Goal: Task Accomplishment & Management: Use online tool/utility

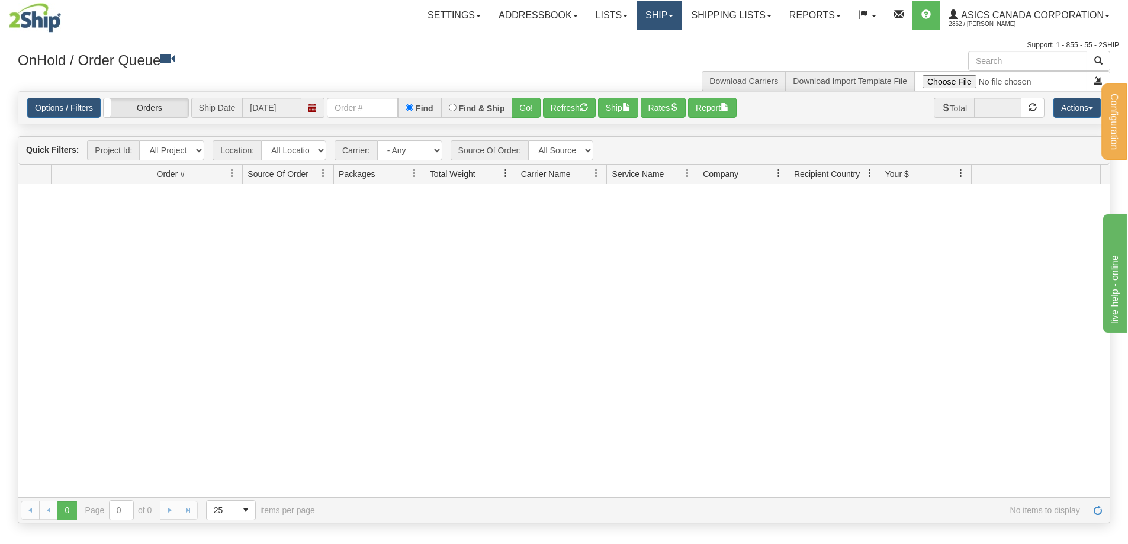
click at [636, 14] on link "Ship" at bounding box center [659, 16] width 46 height 30
click at [612, 43] on span "Ship Screen" at bounding box center [609, 41] width 45 height 9
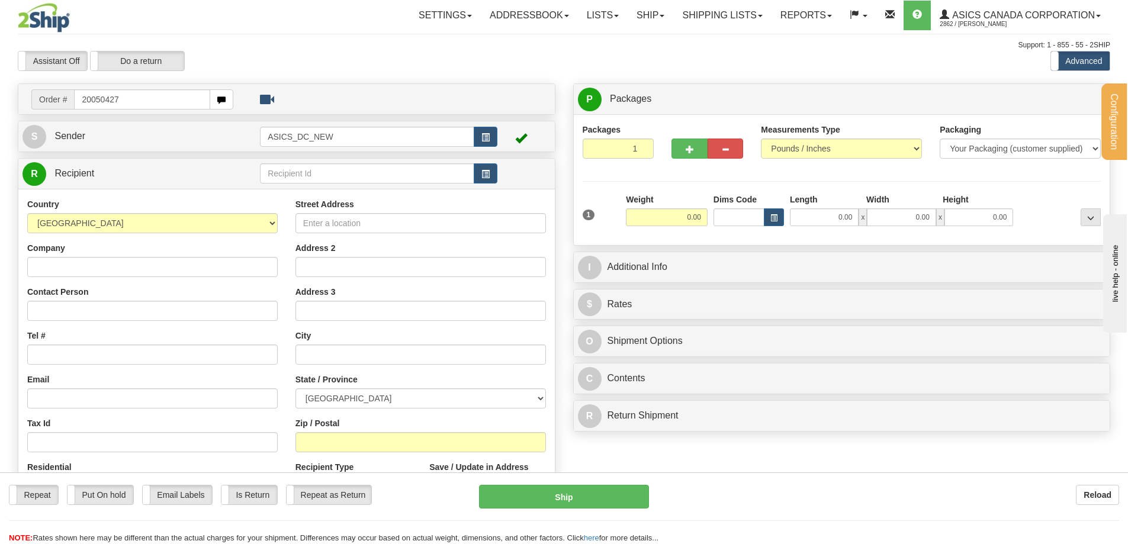
type input "20050427"
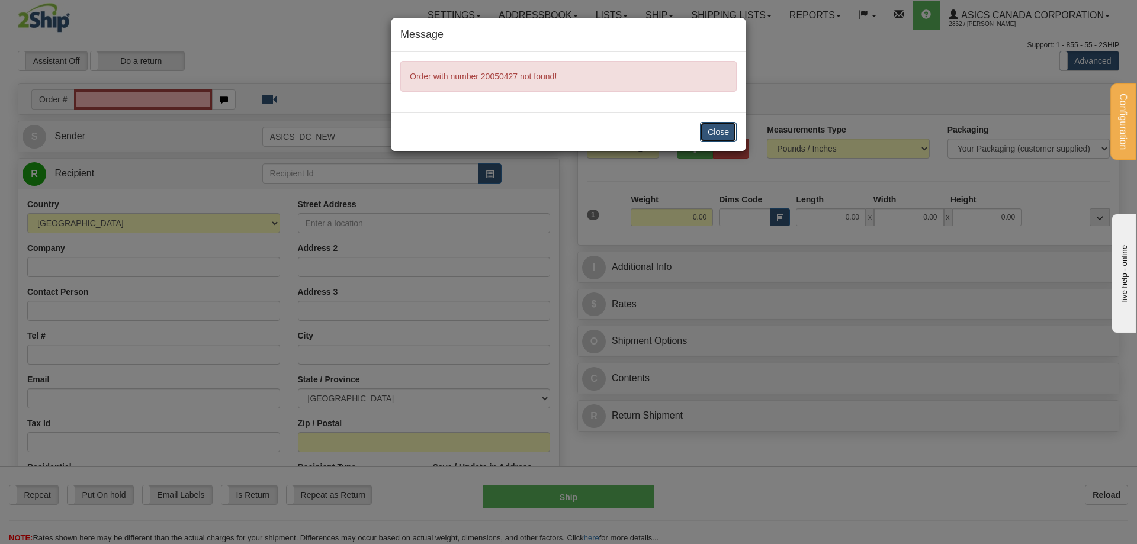
click at [721, 134] on button "Close" at bounding box center [718, 132] width 37 height 20
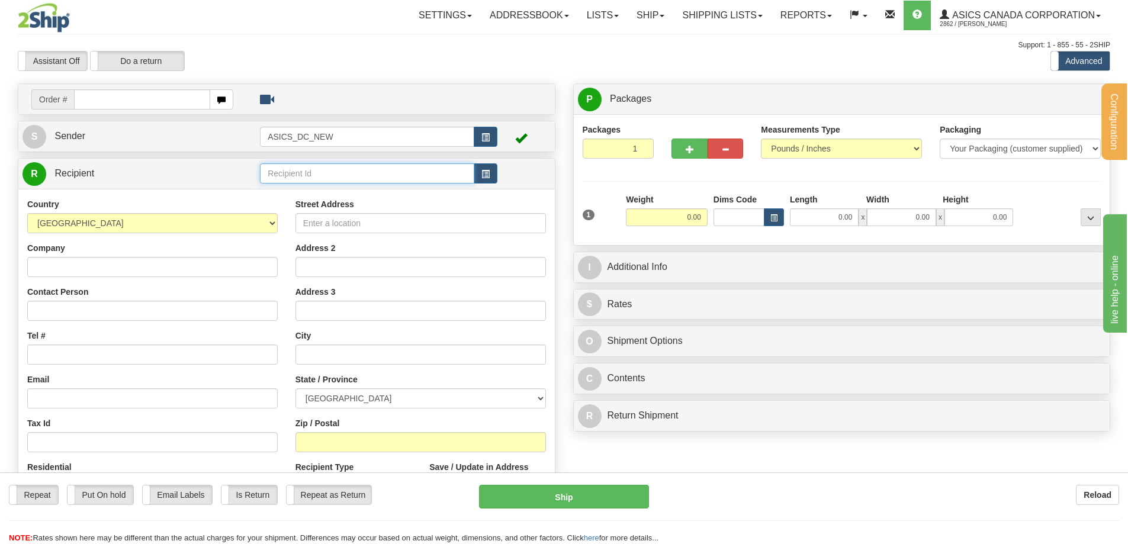
click at [300, 172] on input "text" at bounding box center [367, 173] width 214 height 20
paste input "20050427"
type input "20050427"
click button "Delete" at bounding box center [0, 0] width 0 height 0
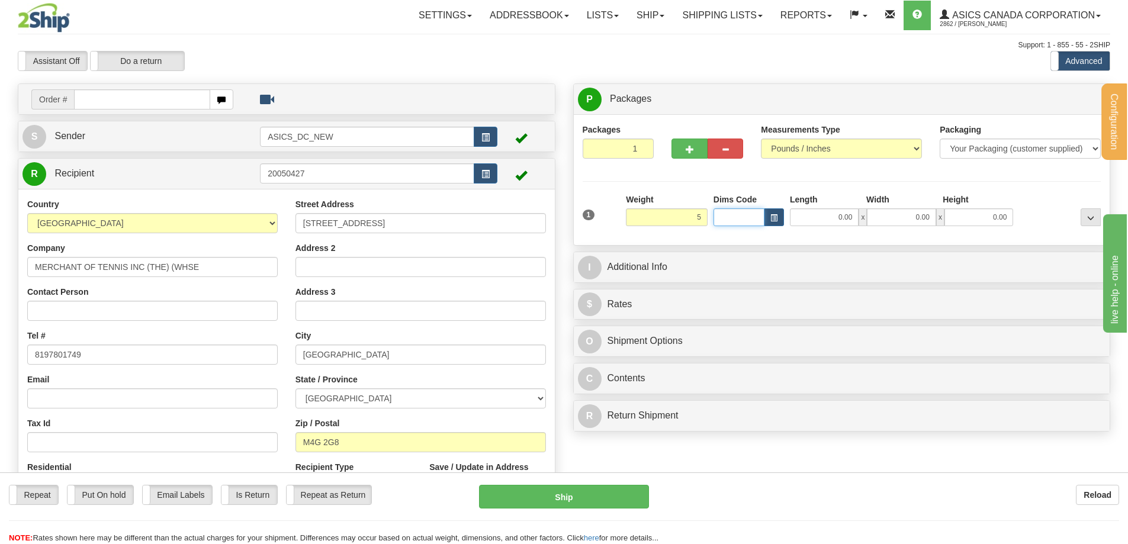
type input "5.00"
click at [778, 214] on button "button" at bounding box center [774, 217] width 20 height 18
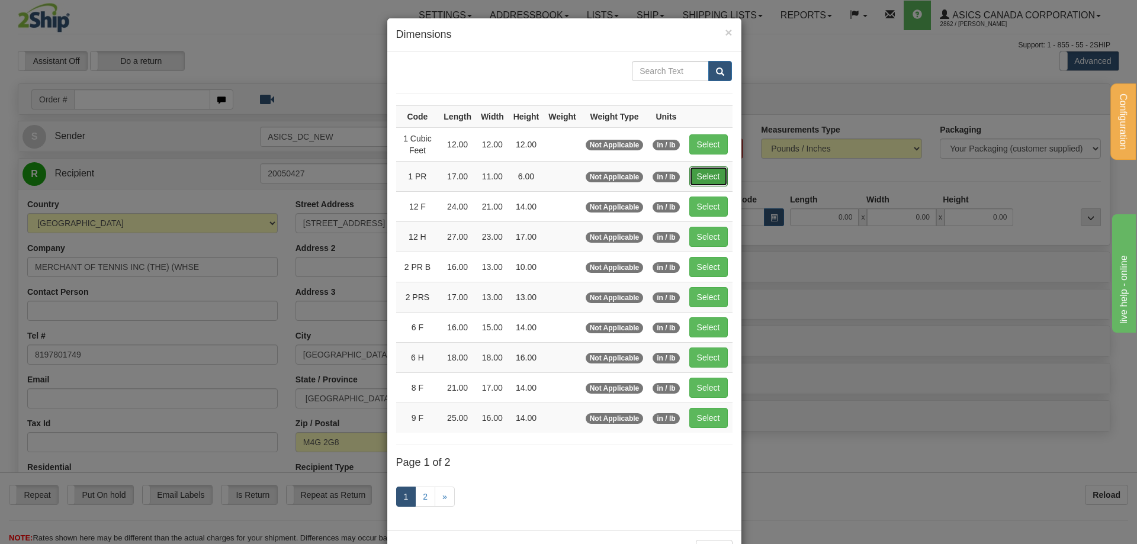
click at [712, 172] on button "Select" at bounding box center [708, 176] width 38 height 20
type input "1 PR"
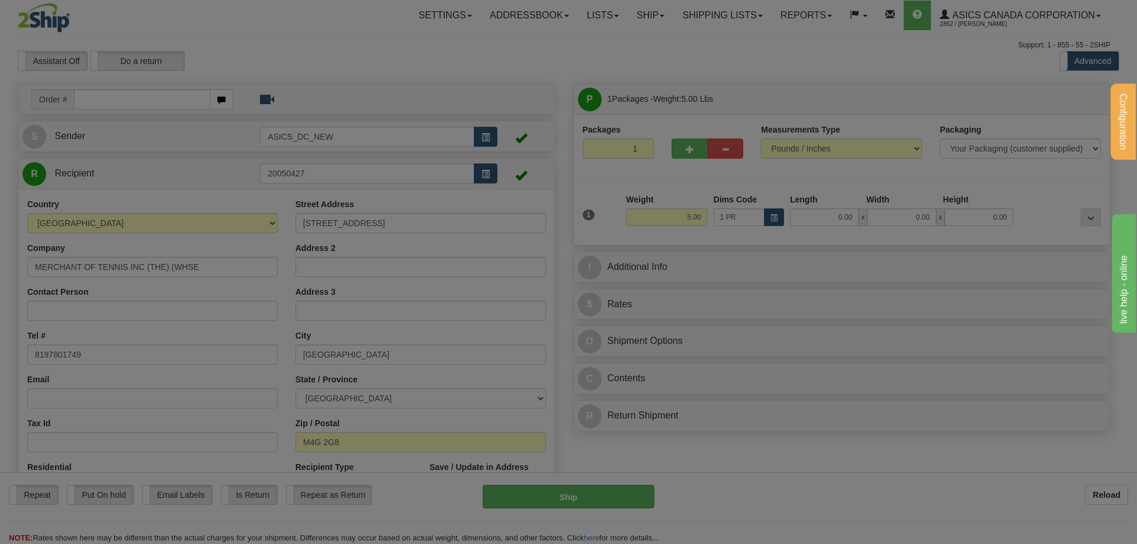
type input "17.00"
type input "11.00"
type input "6.00"
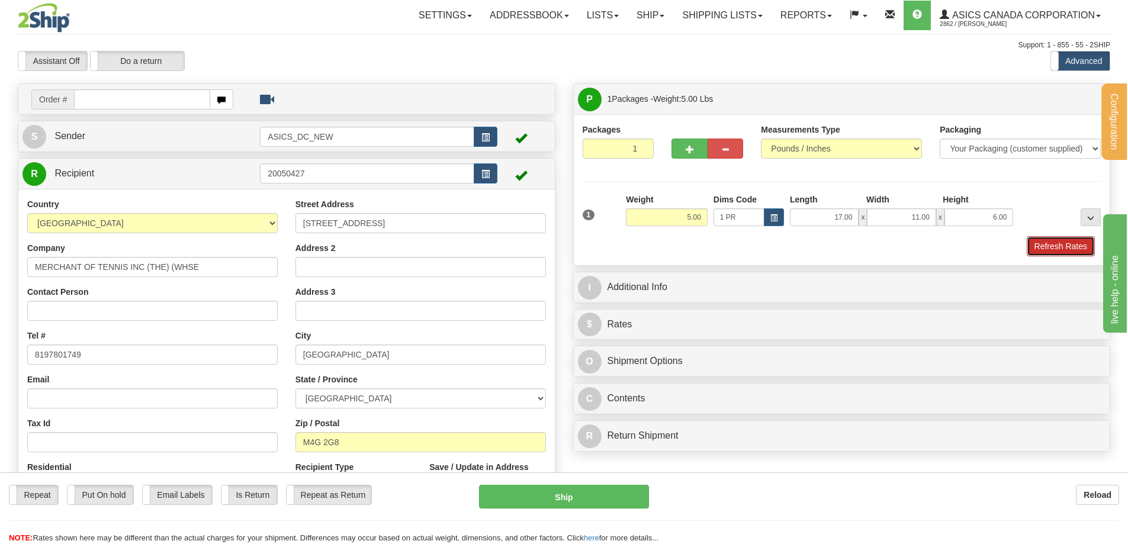
click at [1056, 246] on button "Refresh Rates" at bounding box center [1061, 246] width 68 height 20
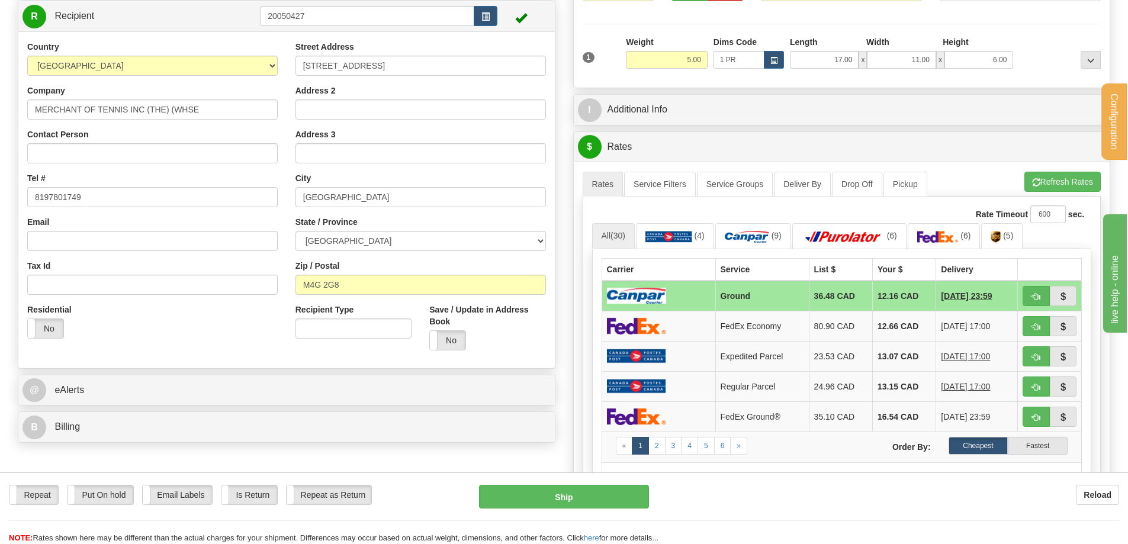
scroll to position [178, 0]
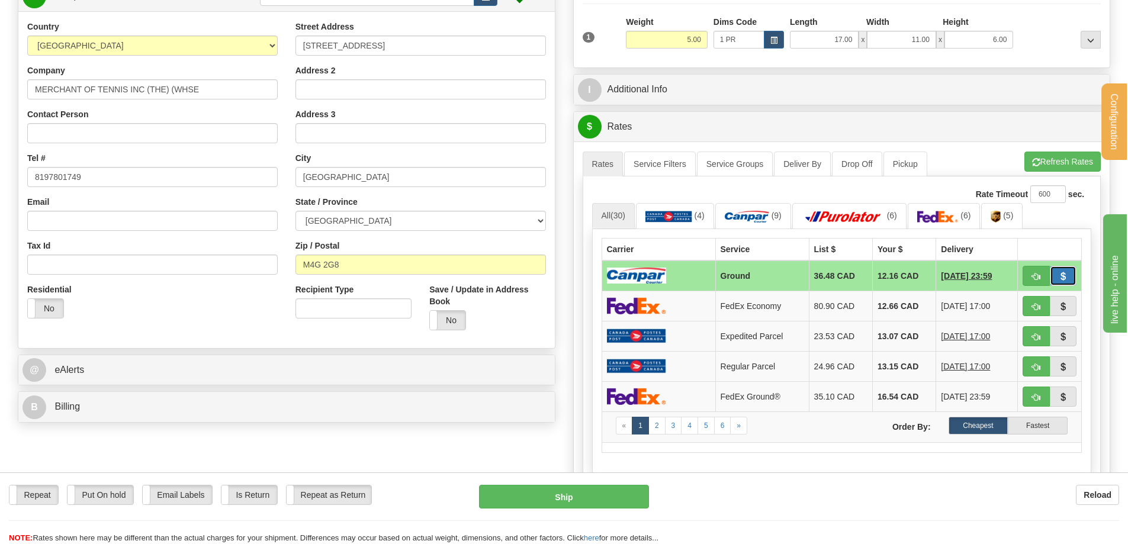
click at [1063, 274] on span "button" at bounding box center [1063, 277] width 8 height 8
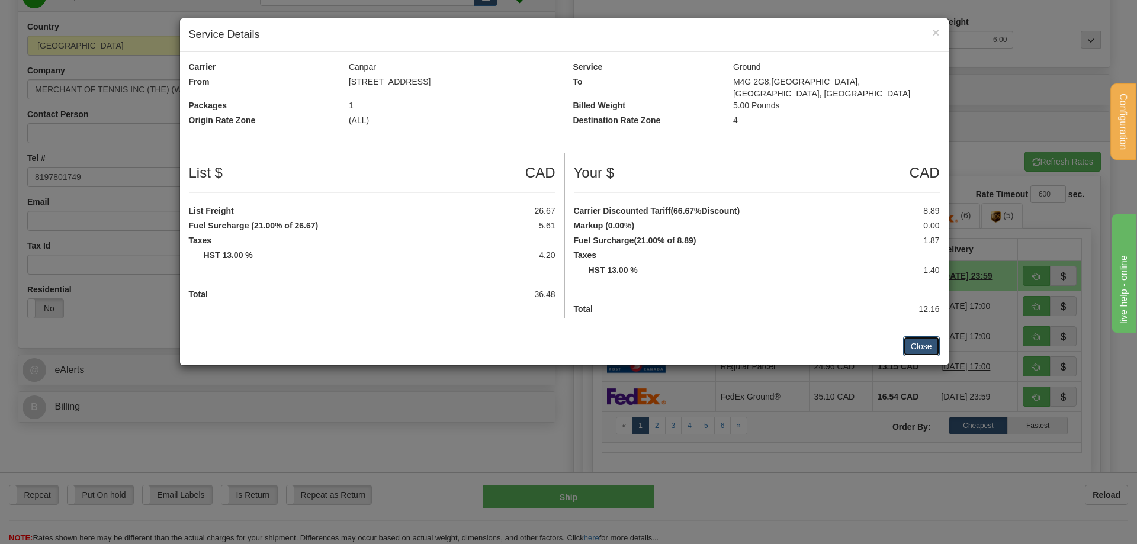
click at [930, 336] on button "Close" at bounding box center [921, 346] width 37 height 20
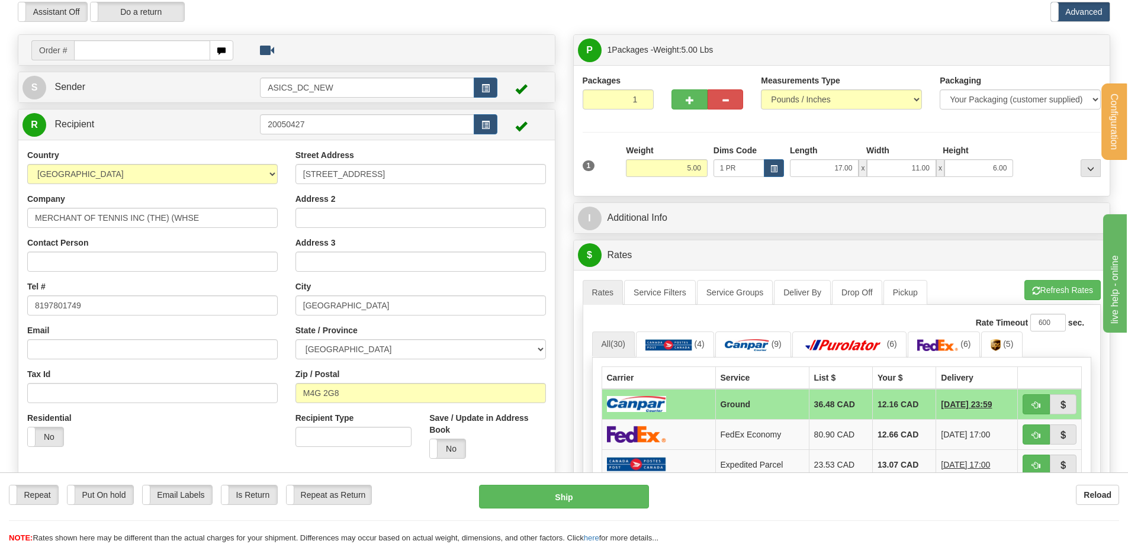
scroll to position [0, 0]
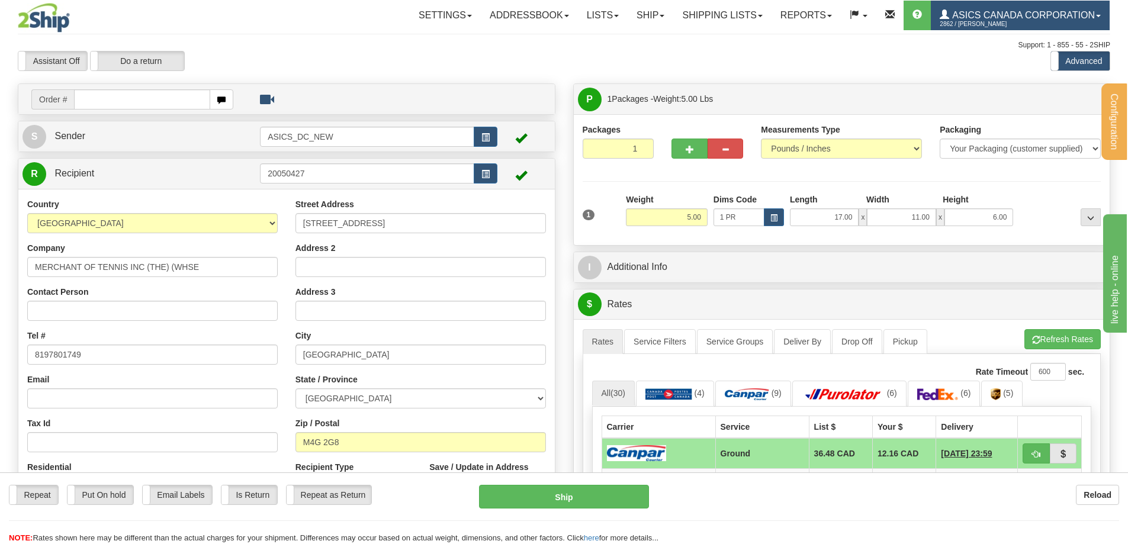
click at [1083, 23] on link "ASICS CANADA CORPORATION 2862 / MARC BILODEAU" at bounding box center [1020, 16] width 179 height 30
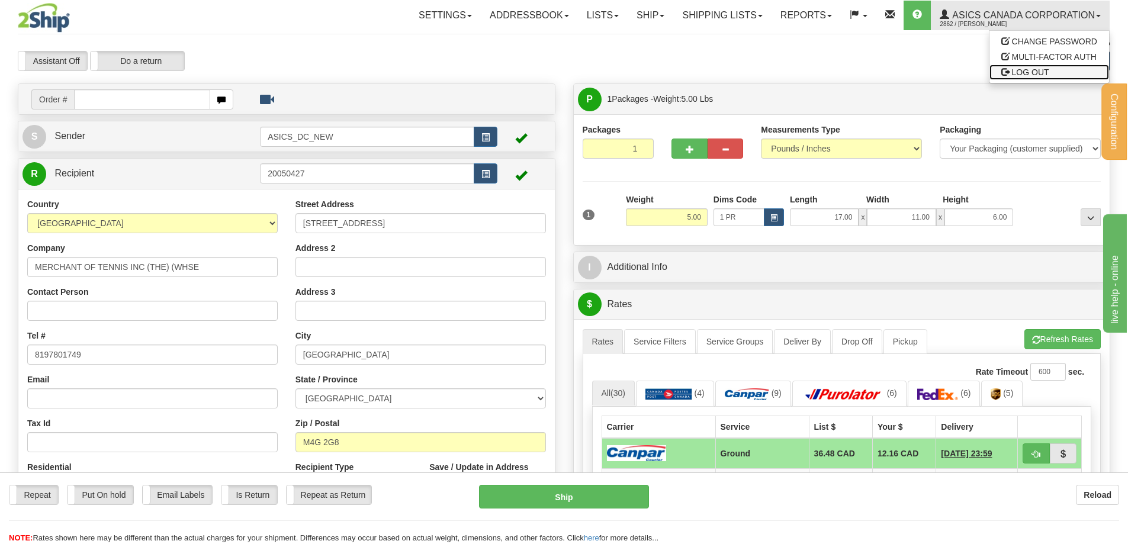
click at [1025, 72] on span "LOG OUT" at bounding box center [1030, 71] width 37 height 9
